Goal: Find specific page/section

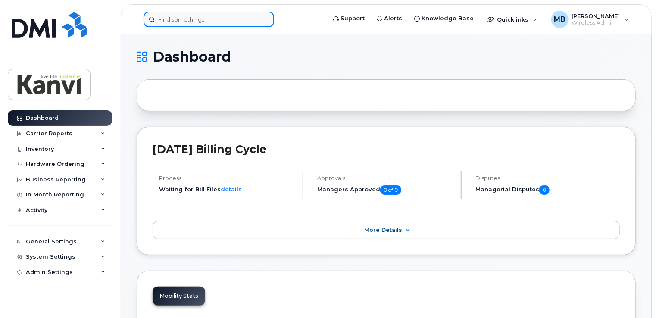
click at [201, 20] on input at bounding box center [208, 20] width 131 height 16
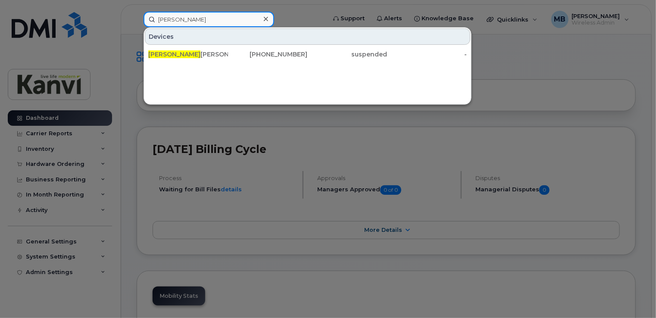
type input "mike"
click at [302, 12] on div at bounding box center [328, 159] width 656 height 318
click at [184, 22] on input "mike" at bounding box center [208, 20] width 131 height 16
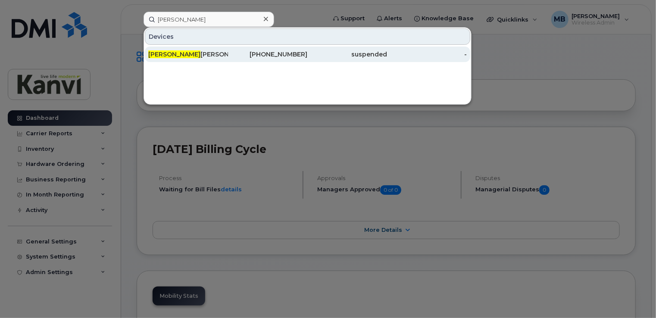
click at [154, 52] on span "Mike" at bounding box center [174, 54] width 52 height 8
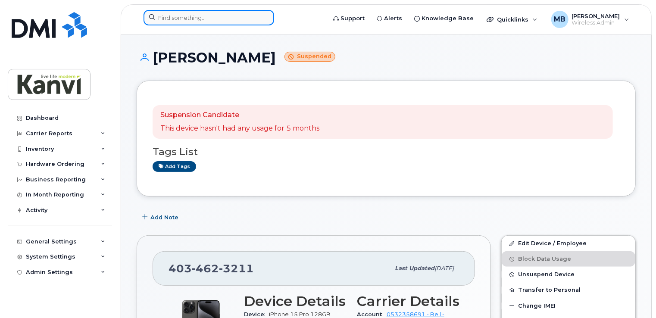
click at [204, 17] on input at bounding box center [208, 18] width 131 height 16
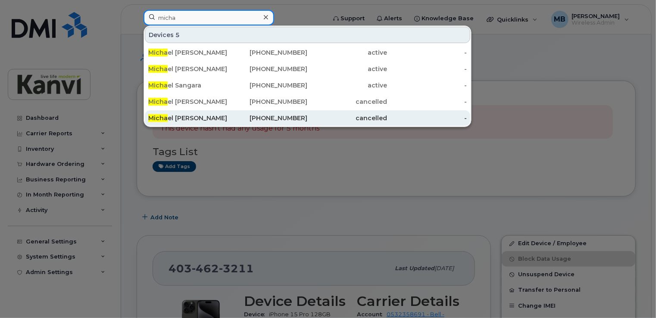
type input "micha"
click at [159, 115] on span "Micha" at bounding box center [157, 118] width 19 height 8
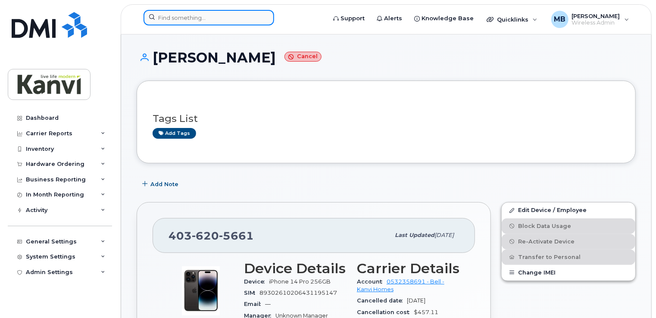
click at [177, 16] on input at bounding box center [208, 18] width 131 height 16
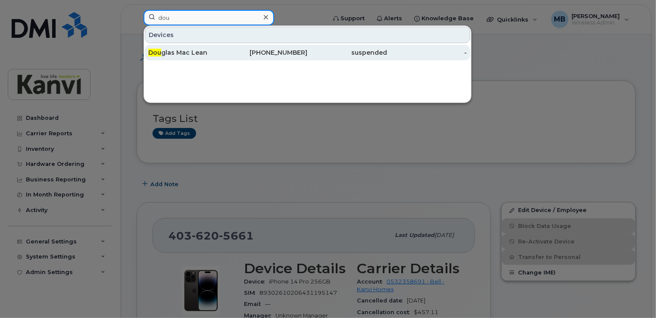
type input "dou"
click at [155, 51] on span "Dou" at bounding box center [154, 53] width 13 height 8
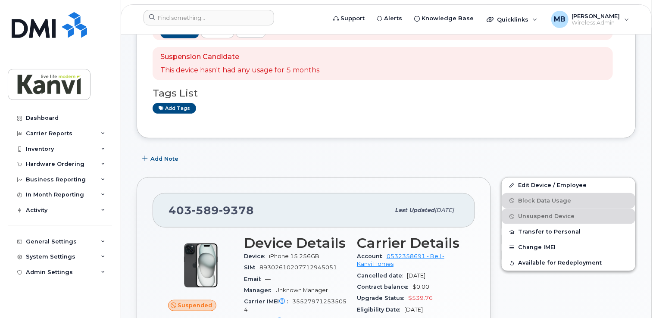
scroll to position [129, 0]
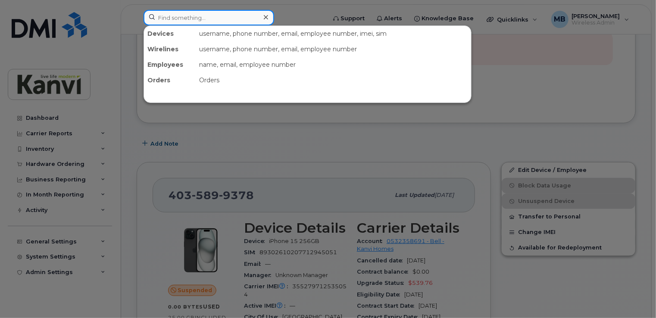
click at [171, 19] on input at bounding box center [208, 18] width 131 height 16
click at [566, 60] on div at bounding box center [328, 159] width 656 height 318
